Goal: Task Accomplishment & Management: Manage account settings

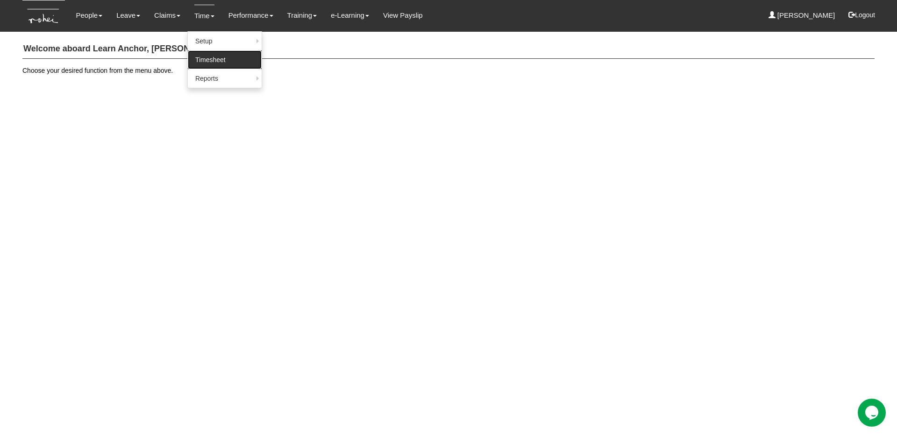
click at [211, 58] on link "Timesheet" at bounding box center [225, 59] width 74 height 19
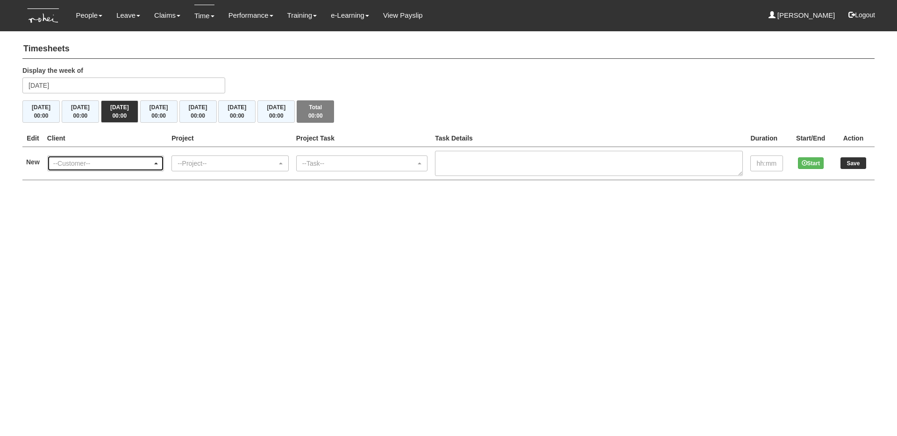
click at [149, 164] on div "--Customer--" at bounding box center [102, 163] width 99 height 9
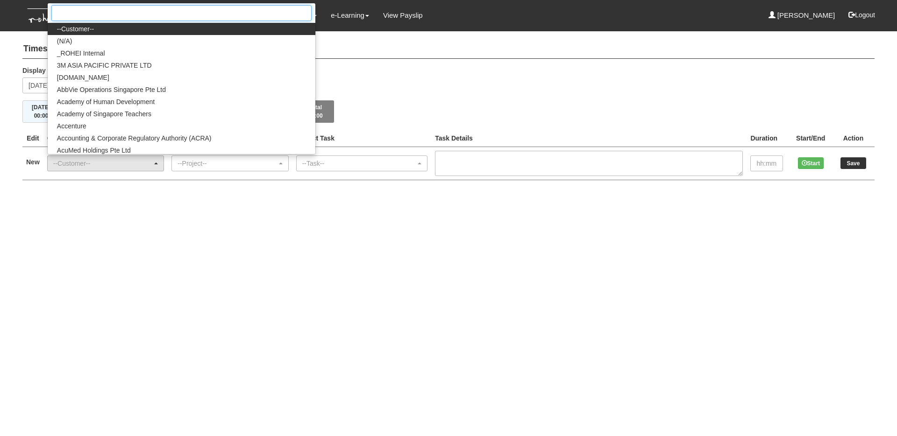
click at [141, 18] on input "Search" at bounding box center [181, 13] width 260 height 16
click at [206, 199] on html "Toggle navigation People Personal Information Staff Directory Leave Apply for L…" at bounding box center [448, 99] width 897 height 199
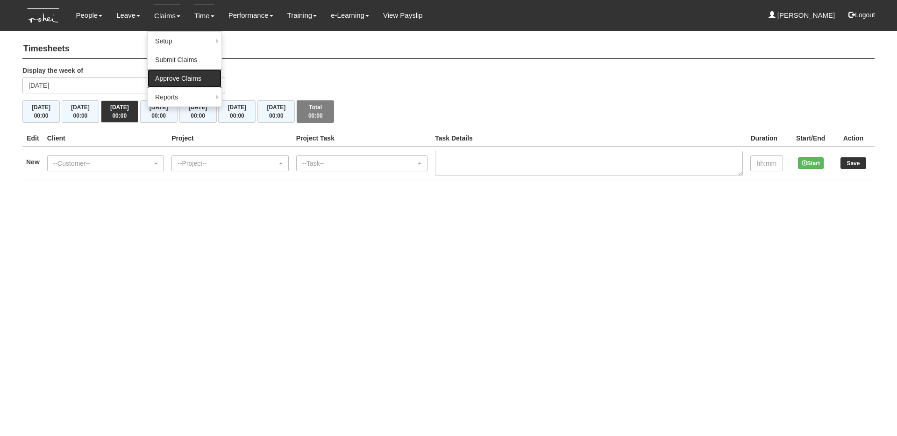
click at [180, 78] on link "Approve Claims" at bounding box center [185, 78] width 74 height 19
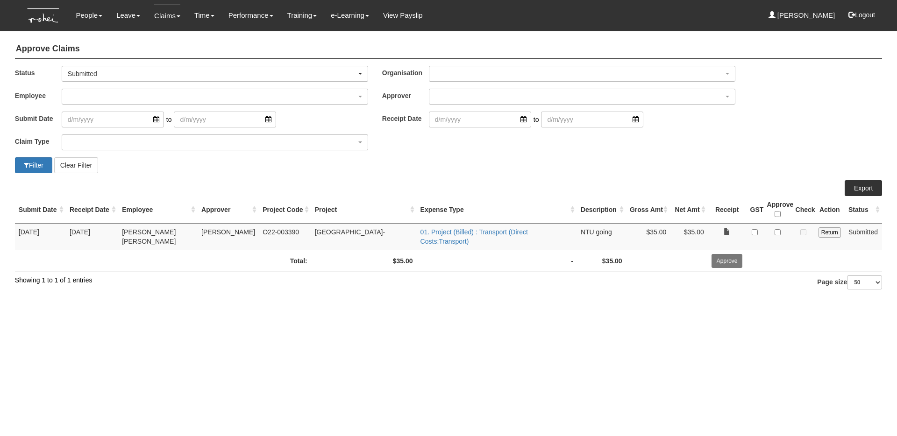
select select "50"
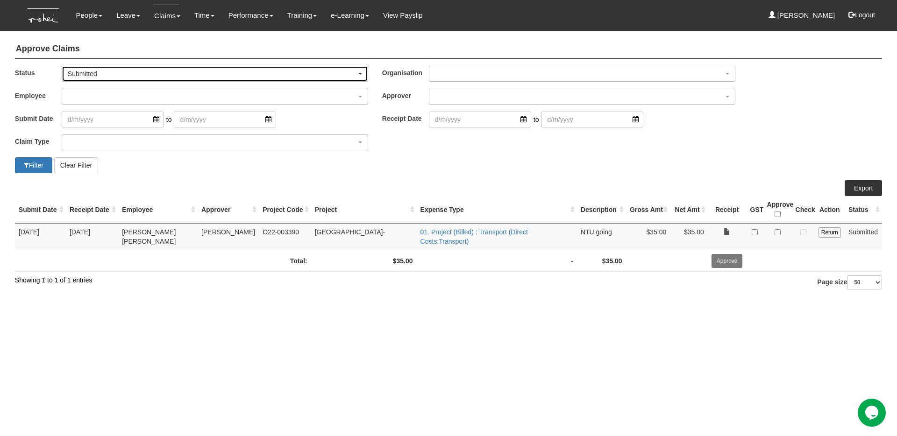
click at [124, 77] on div "Submitted" at bounding box center [212, 73] width 289 height 9
click at [104, 89] on link "-- All --" at bounding box center [86, 89] width 48 height 12
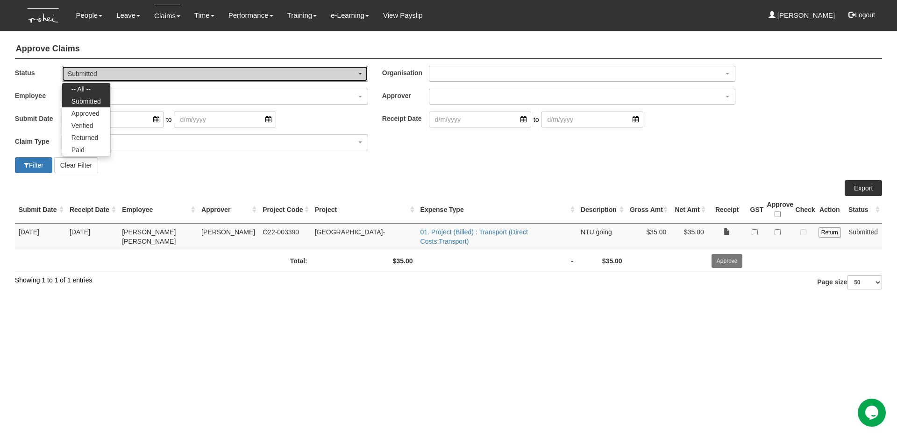
select select "All"
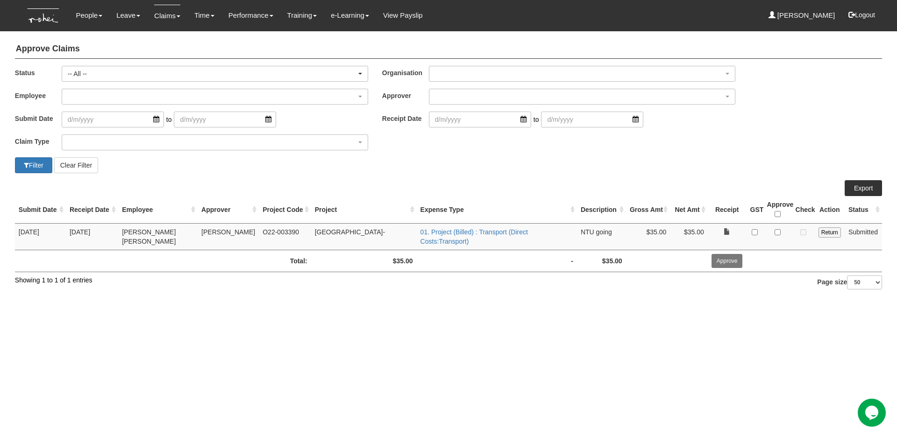
click at [13, 168] on div "Filter Clear Filter" at bounding box center [228, 165] width 441 height 16
click at [18, 168] on button "Filter" at bounding box center [33, 165] width 37 height 16
select select "50"
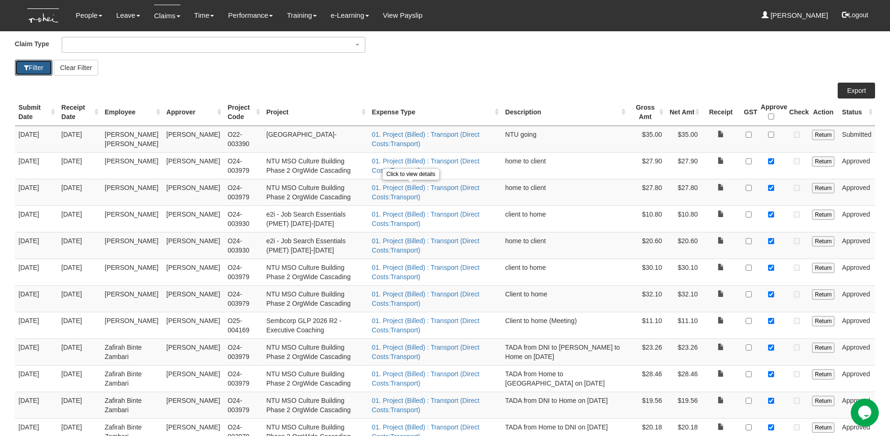
scroll to position [103, 0]
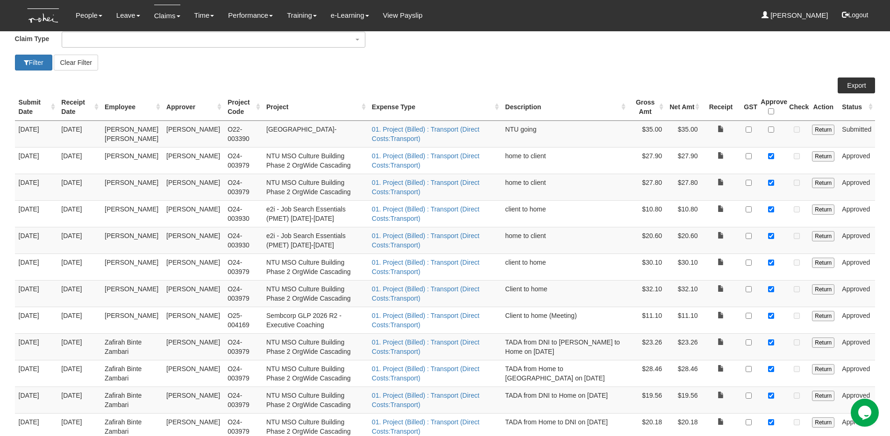
drag, startPoint x: 313, startPoint y: 324, endPoint x: 251, endPoint y: 316, distance: 62.2
click at [263, 316] on td "Sembcorp GLP 2026 R2 - Executive Coaching" at bounding box center [316, 320] width 106 height 27
click at [463, 329] on td "01. Project (Billed) : Transport (Direct Costs:Transport)" at bounding box center [434, 320] width 133 height 27
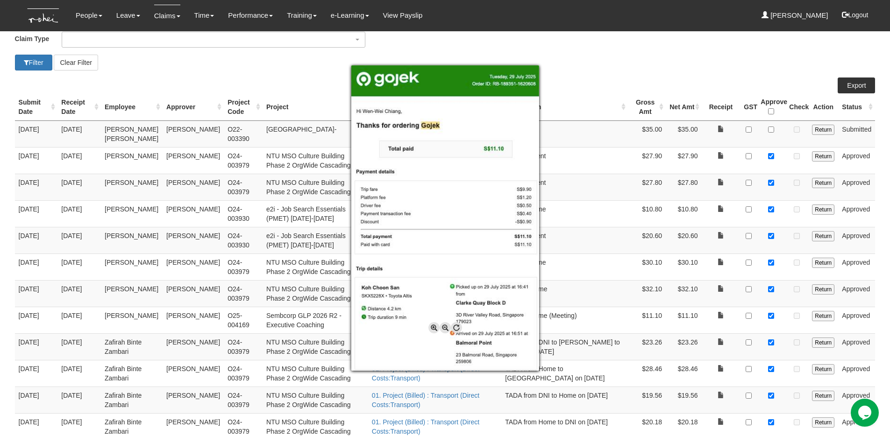
click at [601, 313] on div at bounding box center [445, 218] width 890 height 436
click at [311, 327] on div at bounding box center [445, 218] width 890 height 436
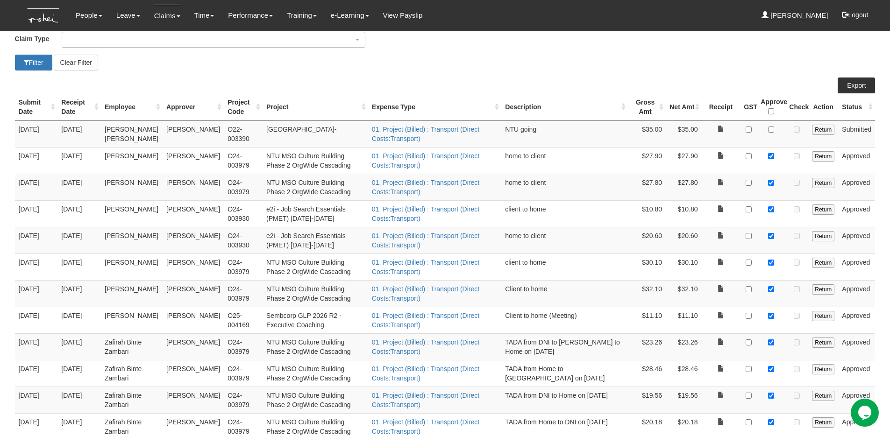
drag, startPoint x: 313, startPoint y: 325, endPoint x: 245, endPoint y: 315, distance: 68.4
click at [263, 315] on td "Sembcorp GLP 2026 R2 - Executive Coaching" at bounding box center [316, 320] width 106 height 27
